Goal: Task Accomplishment & Management: Manage account settings

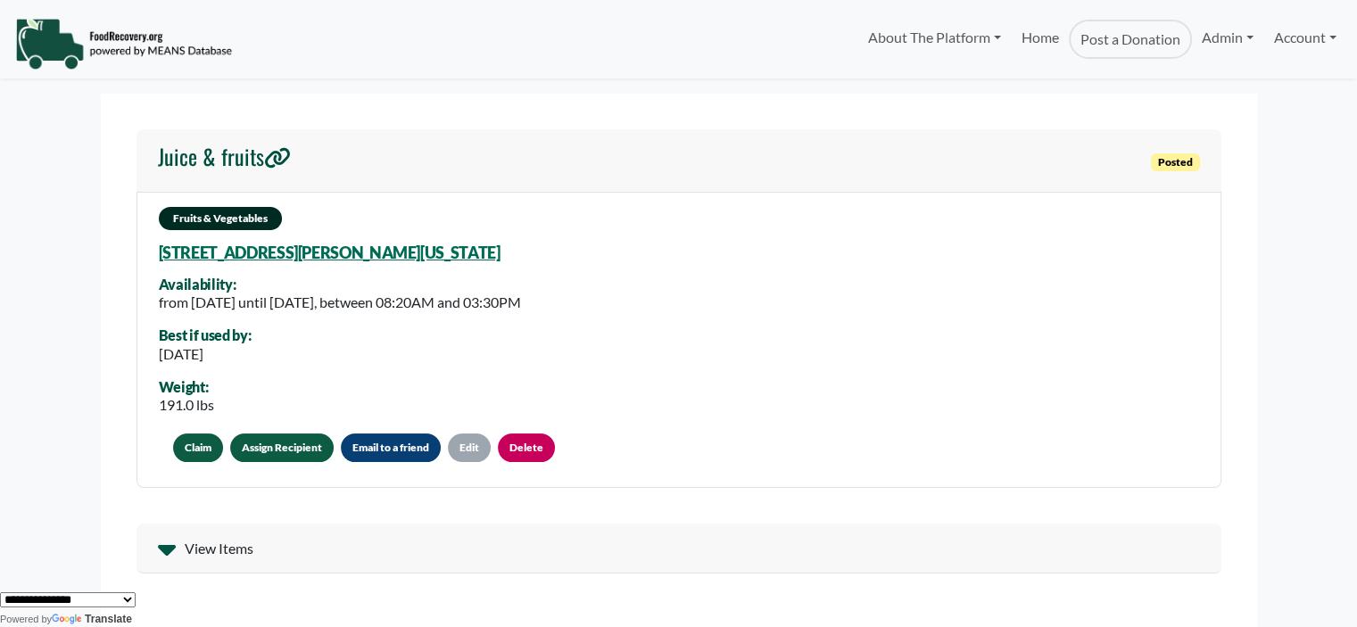
click at [180, 556] on div "View Items" at bounding box center [679, 549] width 1085 height 50
click at [264, 458] on link "Assign Recipient" at bounding box center [282, 448] width 104 height 29
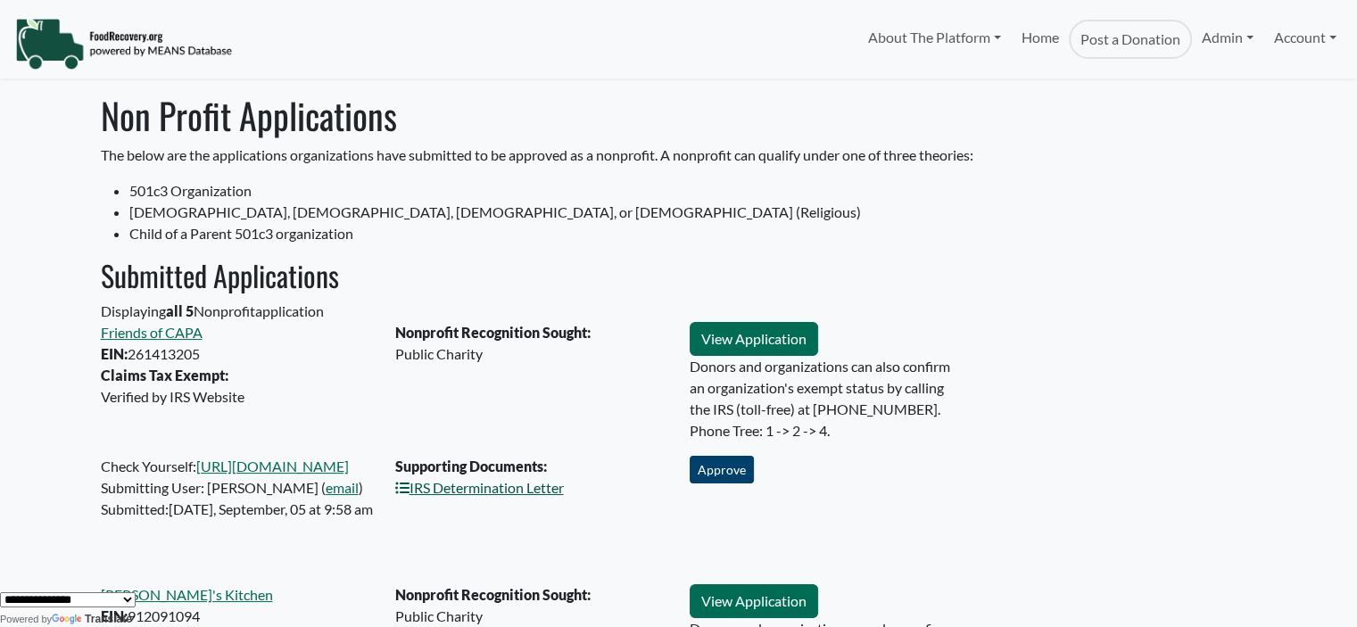
click at [494, 493] on link "IRS Determination Letter" at bounding box center [479, 487] width 169 height 17
click at [707, 476] on button "Approve" at bounding box center [722, 470] width 64 height 28
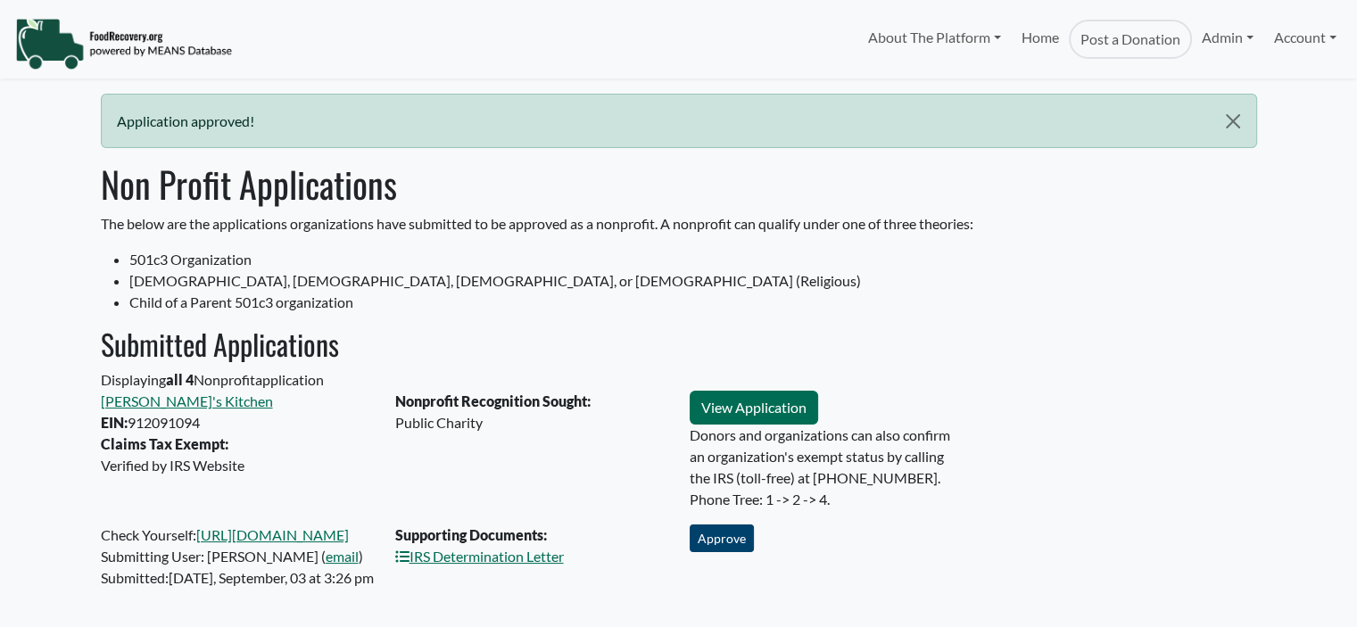
select select "Language Translate Widget"
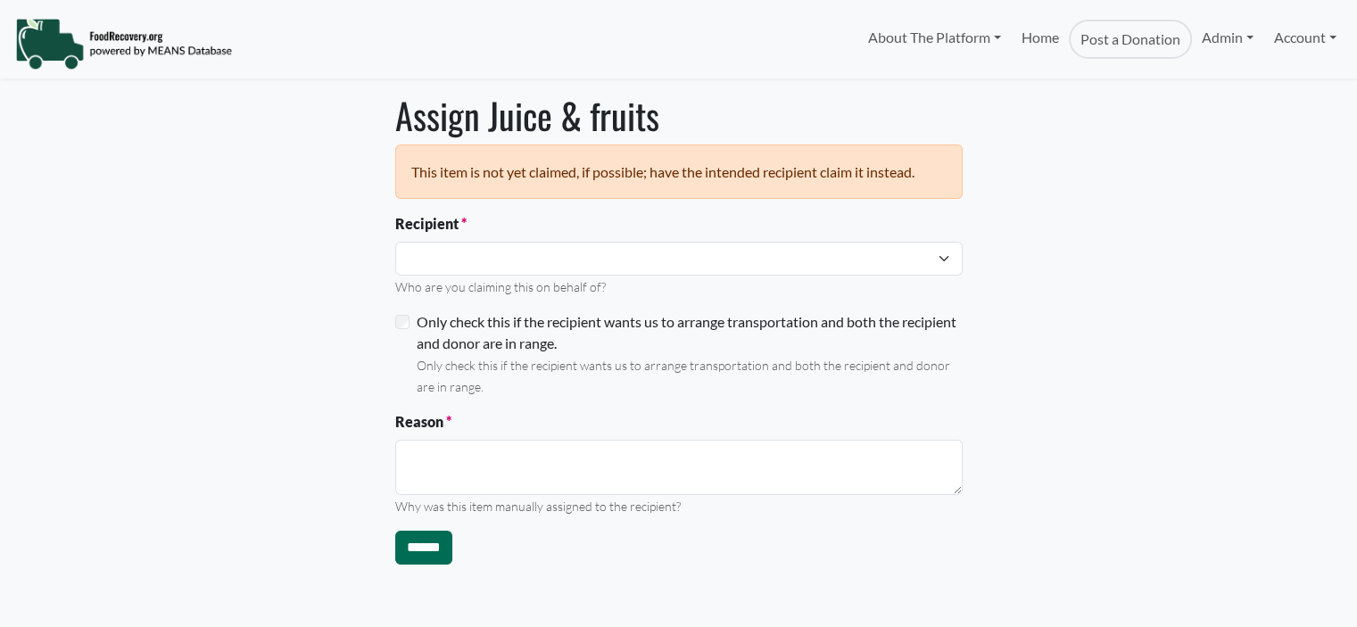
click at [506, 279] on small "Who are you claiming this on behalf of?" at bounding box center [500, 286] width 211 height 15
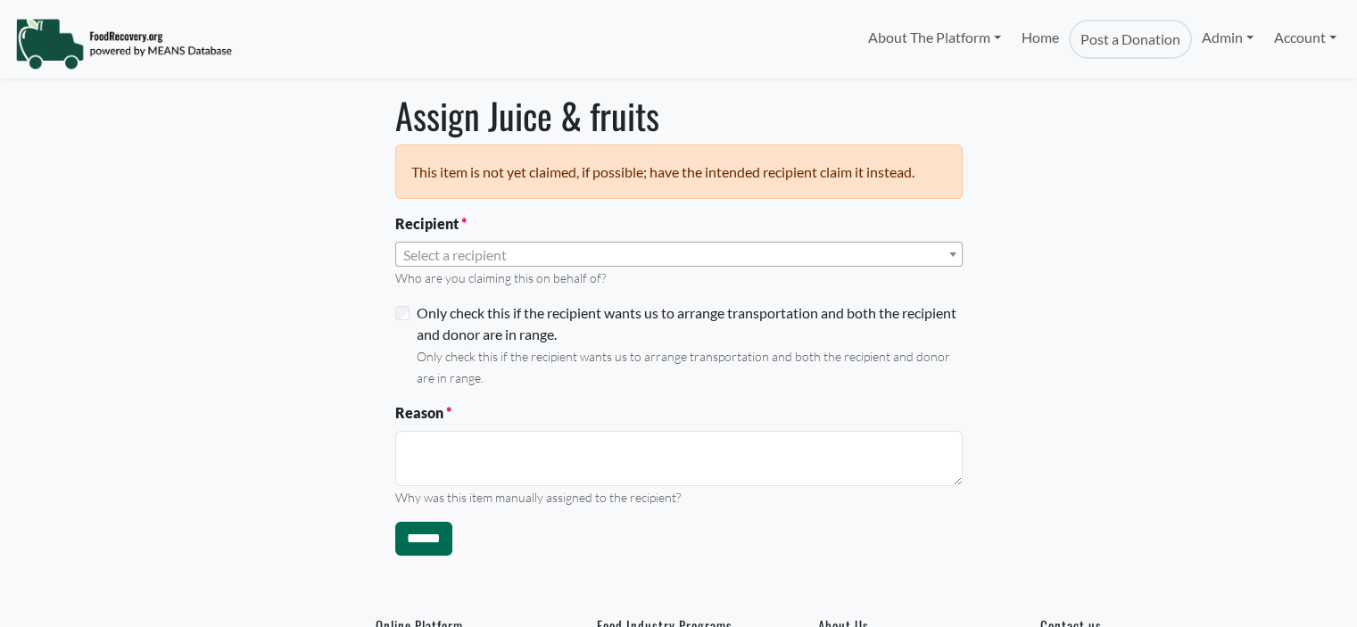
select select "Language Translate Widget"
click at [500, 249] on span "Select a recipient" at bounding box center [455, 254] width 104 height 17
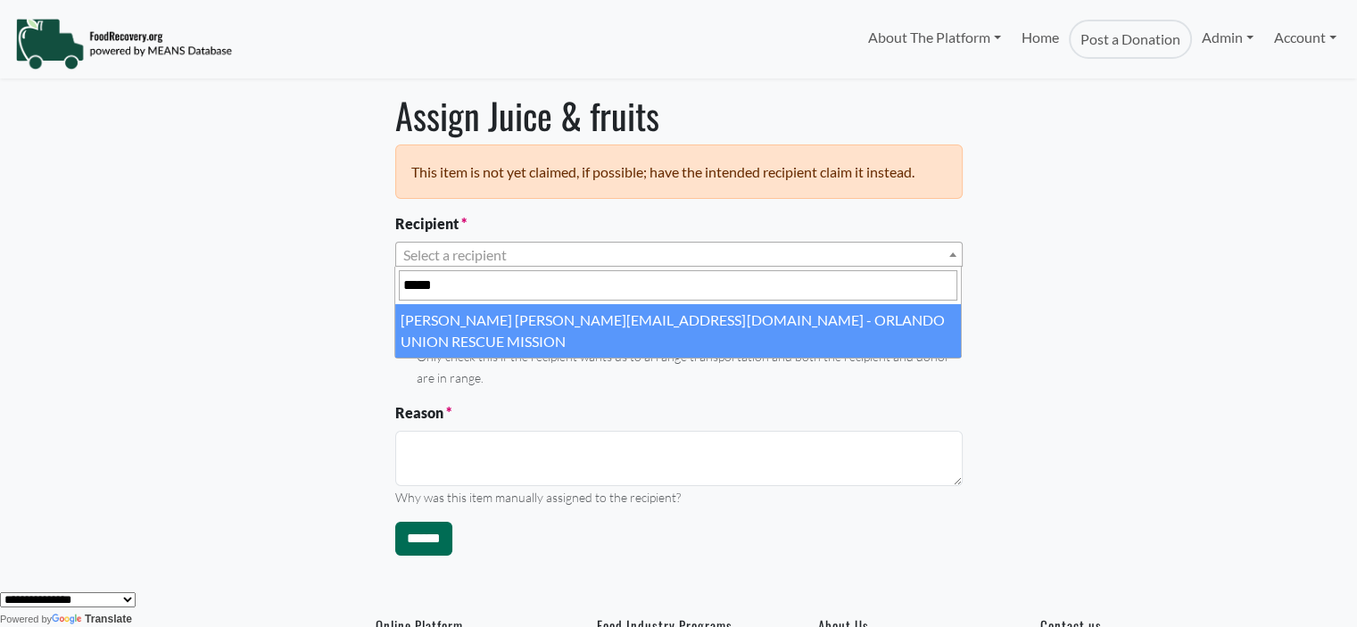
type input "*****"
select select "****"
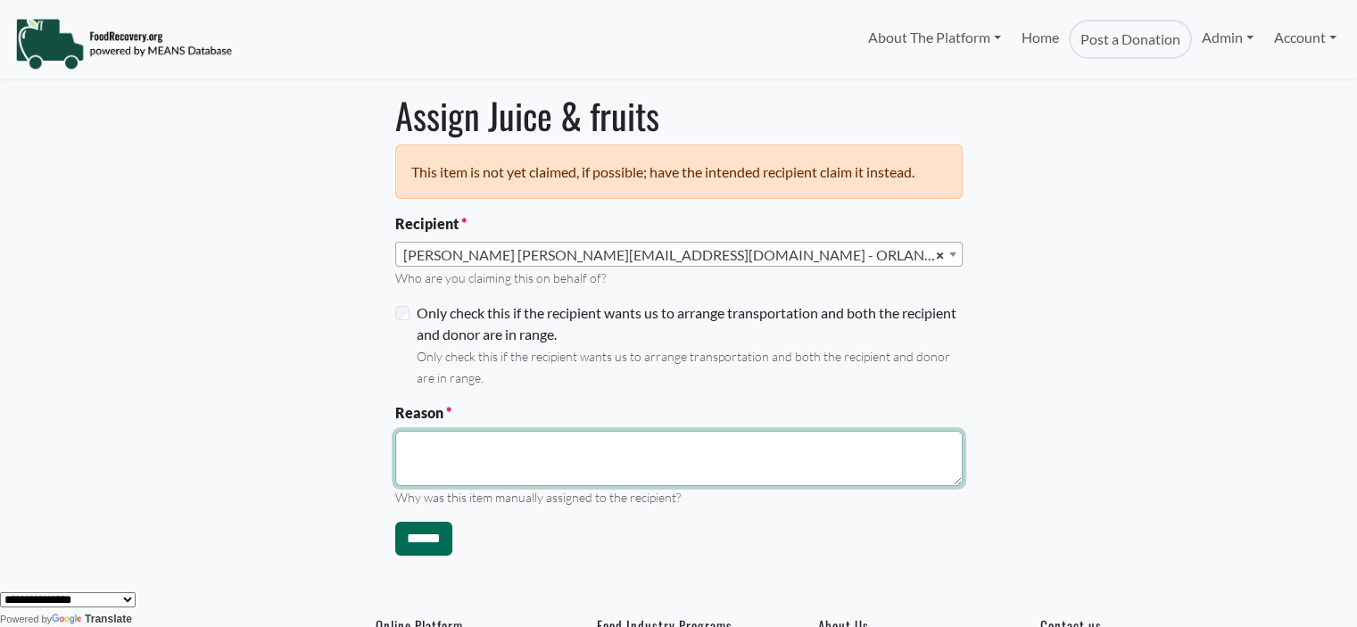
click at [462, 440] on textarea "Reason" at bounding box center [678, 458] width 567 height 55
type textarea "**********"
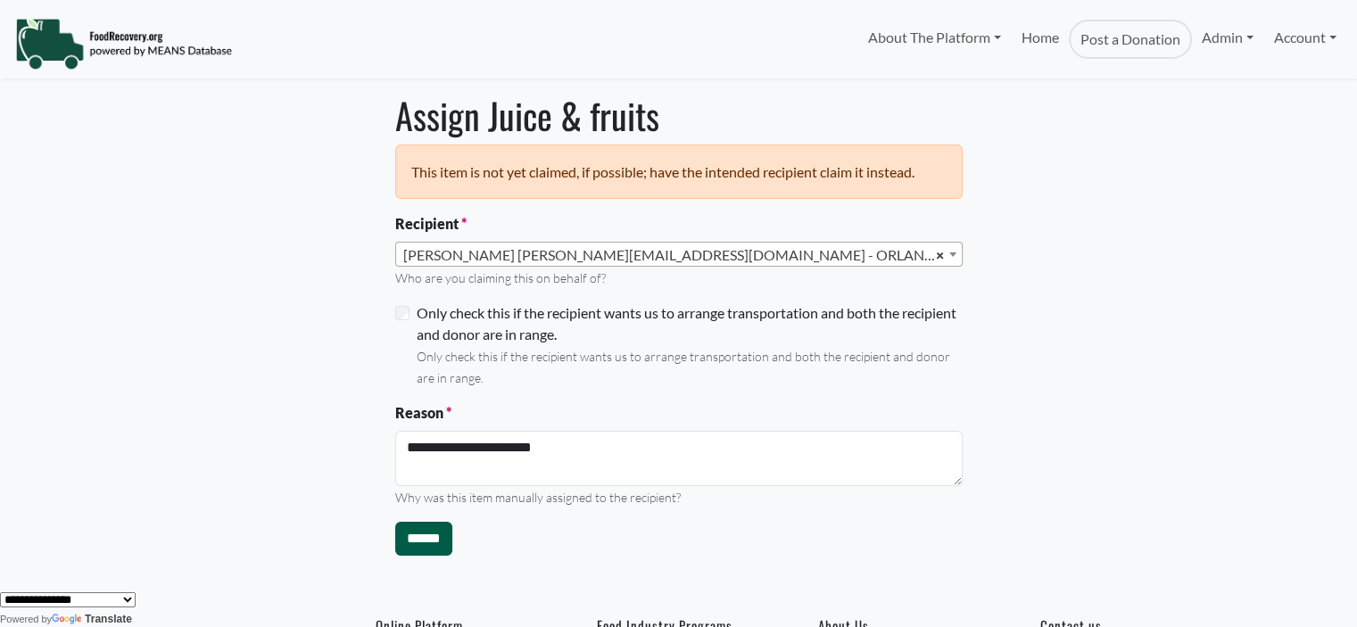
click at [432, 552] on input "******" at bounding box center [423, 539] width 57 height 34
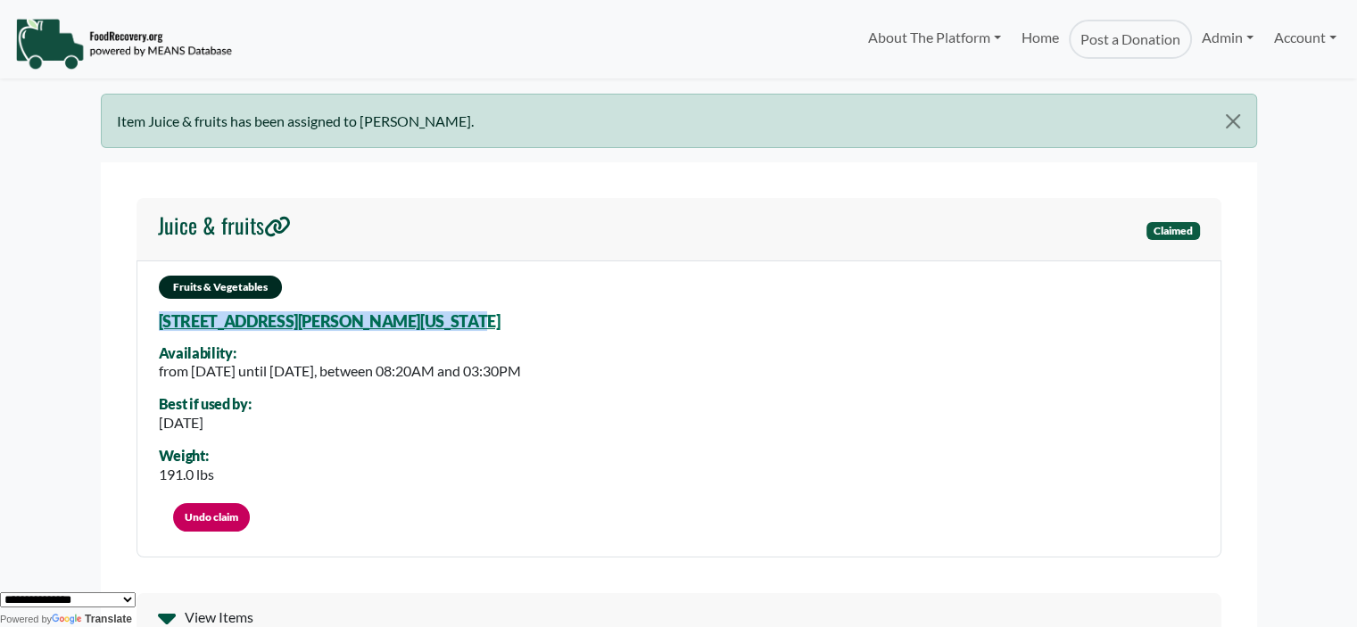
drag, startPoint x: 452, startPoint y: 319, endPoint x: 439, endPoint y: 319, distance: 13.4
click at [439, 319] on div "Fruits & Vegetables [STREET_ADDRESS][US_STATE] Availability: from [DATE] until …" at bounding box center [679, 409] width 1085 height 297
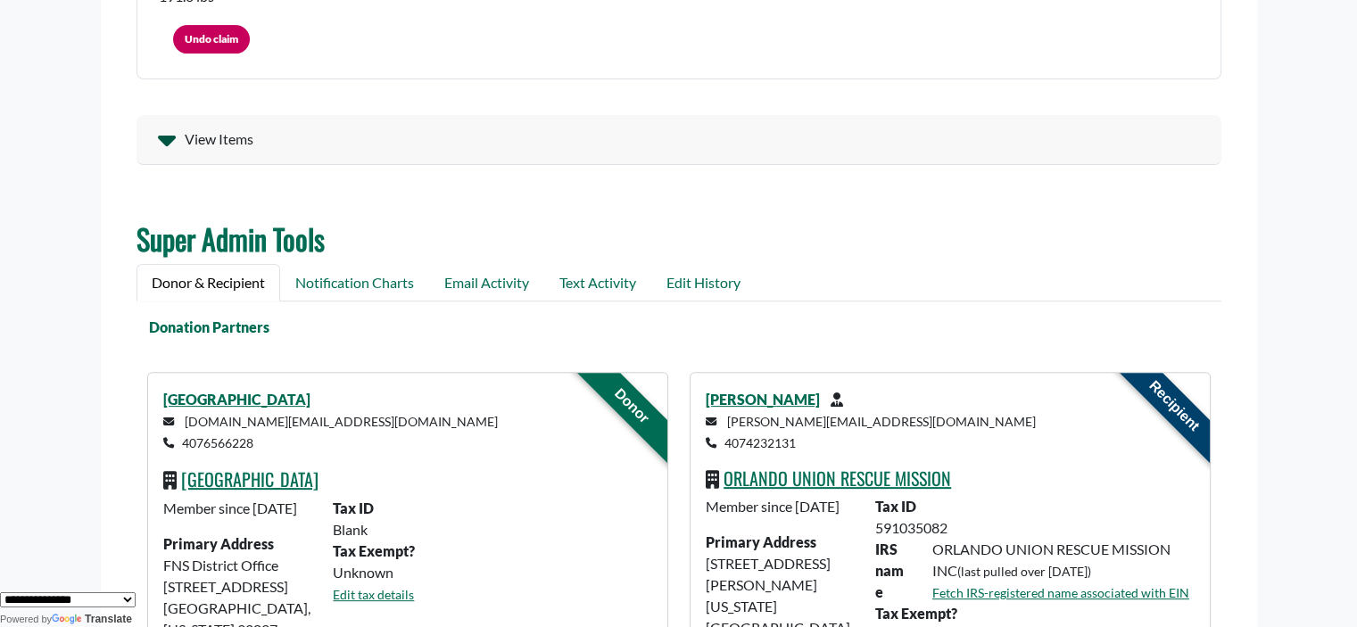
scroll to position [573, 0]
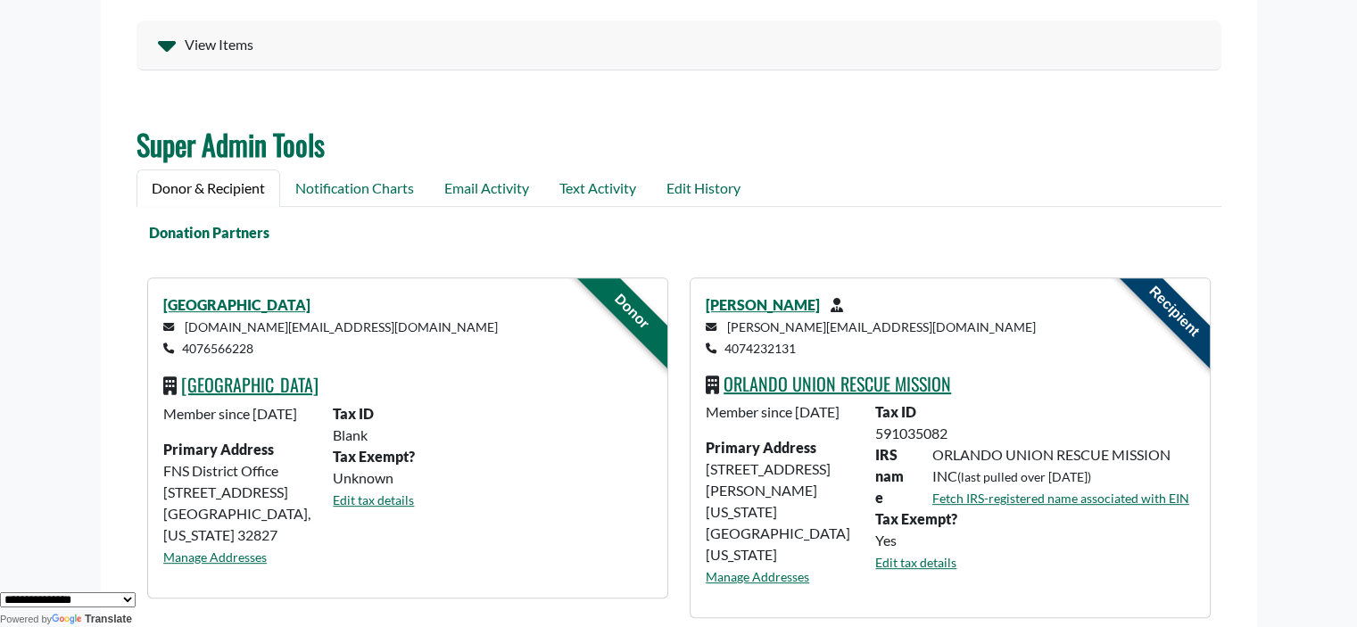
drag, startPoint x: 256, startPoint y: 346, endPoint x: 187, endPoint y: 352, distance: 69.0
click at [187, 352] on small "[DOMAIN_NAME][EMAIL_ADDRESS][DOMAIN_NAME] 4076566228" at bounding box center [330, 337] width 335 height 37
copy small "4076566228"
click at [326, 335] on p "[DOMAIN_NAME][EMAIL_ADDRESS][DOMAIN_NAME] 4076566228" at bounding box center [407, 337] width 488 height 43
drag, startPoint x: 325, startPoint y: 321, endPoint x: 164, endPoint y: 321, distance: 160.6
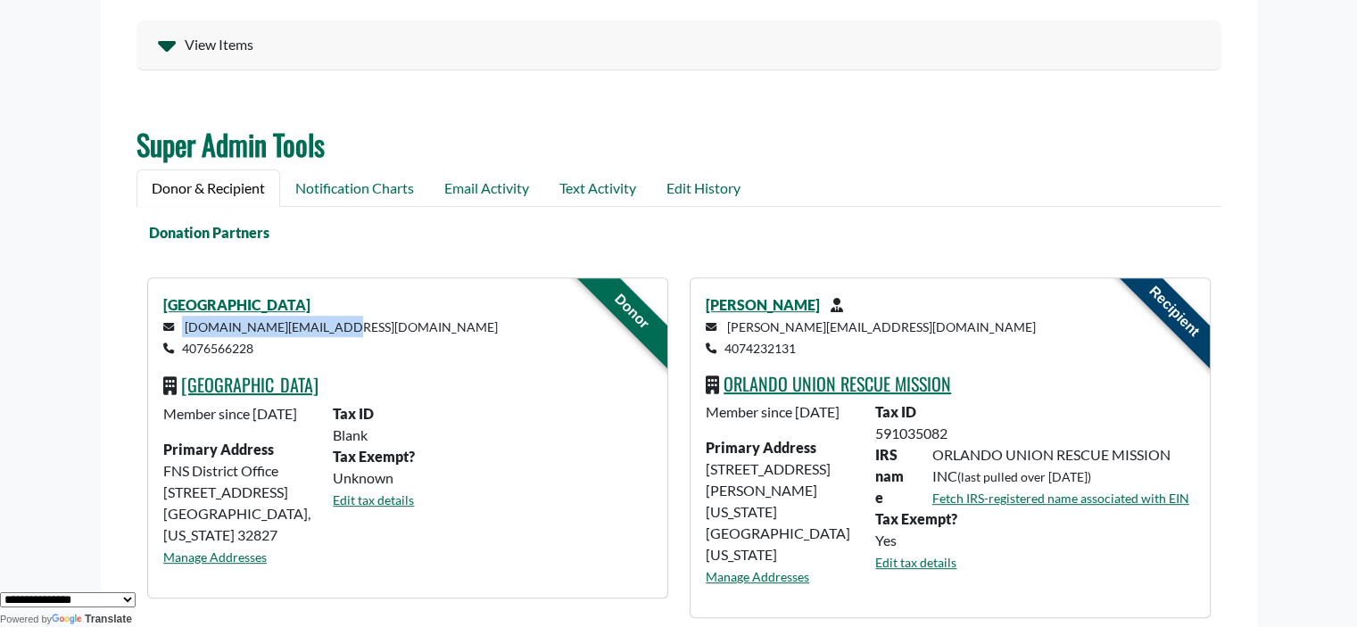
click at [164, 321] on p "[DOMAIN_NAME][EMAIL_ADDRESS][DOMAIN_NAME] 4076566228" at bounding box center [407, 337] width 488 height 43
copy small "[DOMAIN_NAME][EMAIL_ADDRESS][DOMAIN_NAME]"
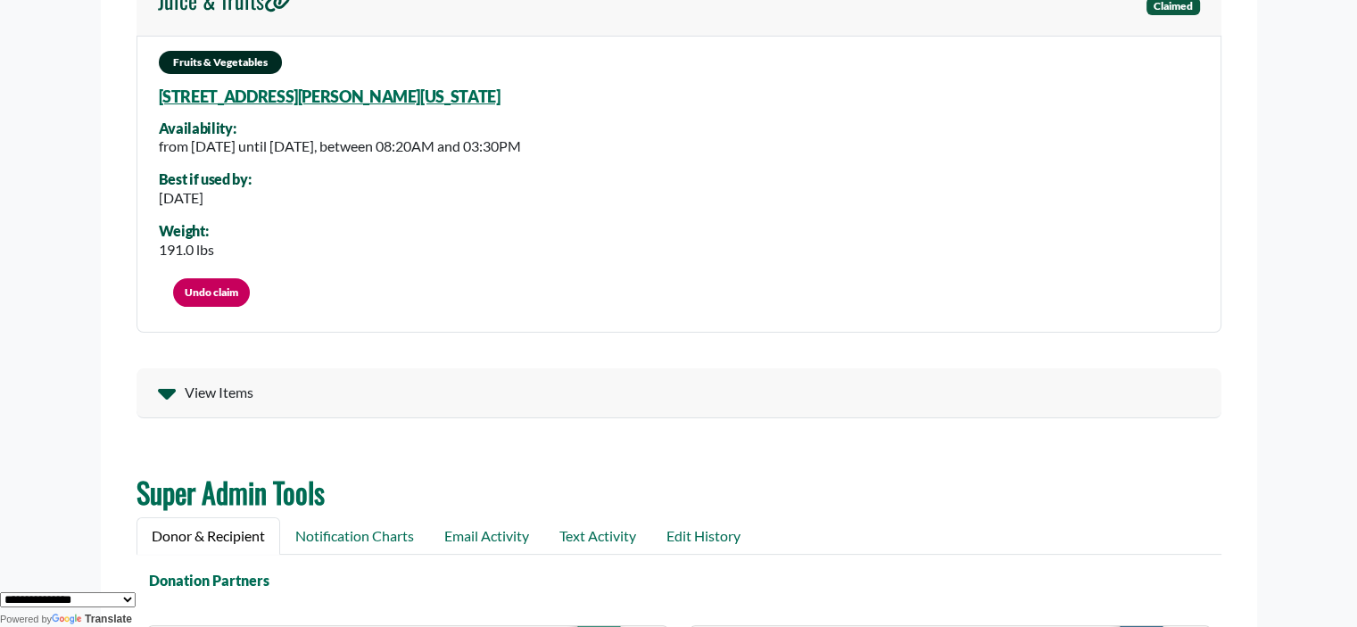
scroll to position [0, 0]
